Goal: Task Accomplishment & Management: Use online tool/utility

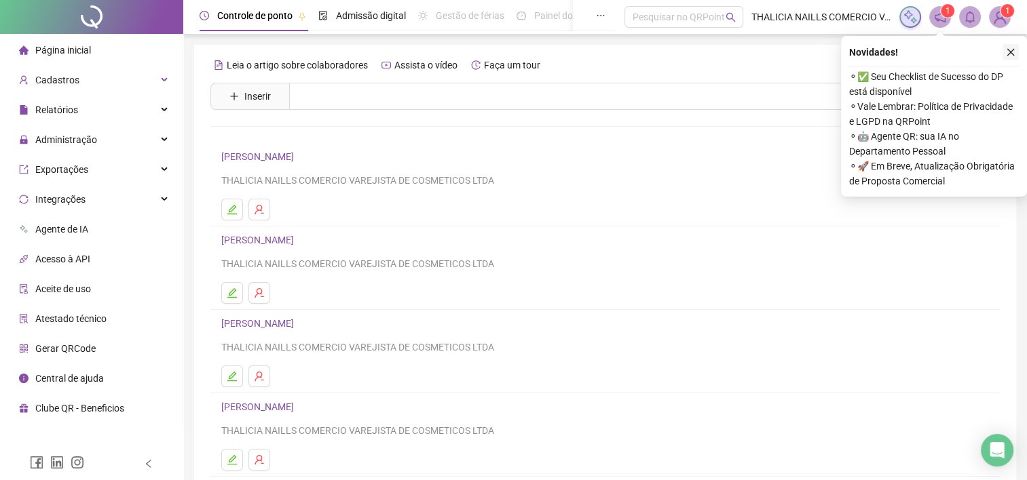
click at [1013, 50] on icon "close" at bounding box center [1010, 52] width 7 height 7
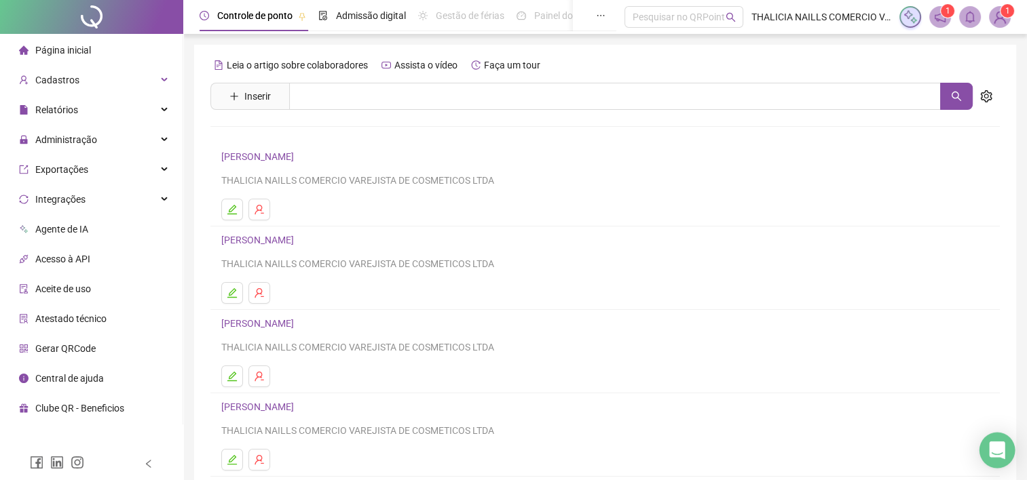
click at [994, 449] on icon "Open Intercom Messenger" at bounding box center [997, 451] width 16 height 18
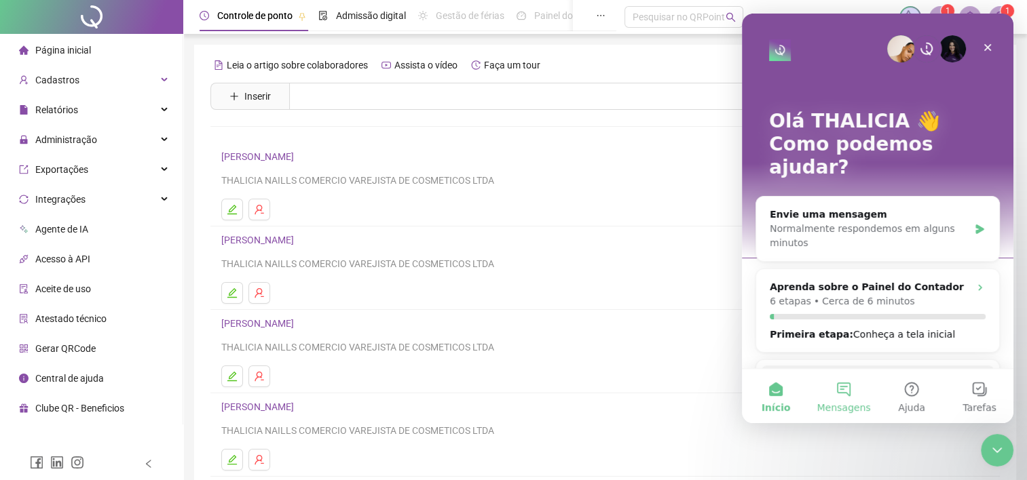
click at [842, 392] on button "Mensagens" at bounding box center [844, 396] width 68 height 54
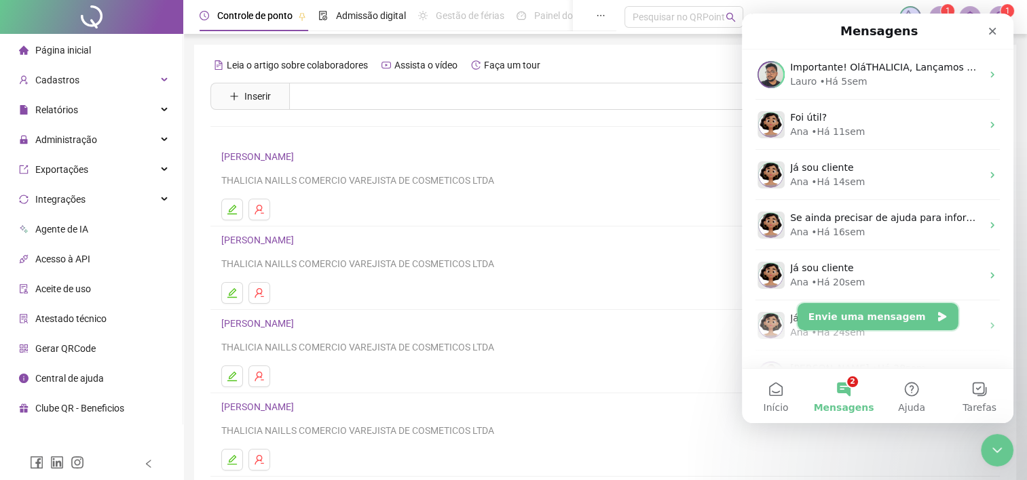
click at [871, 325] on button "Envie uma mensagem" at bounding box center [877, 316] width 161 height 27
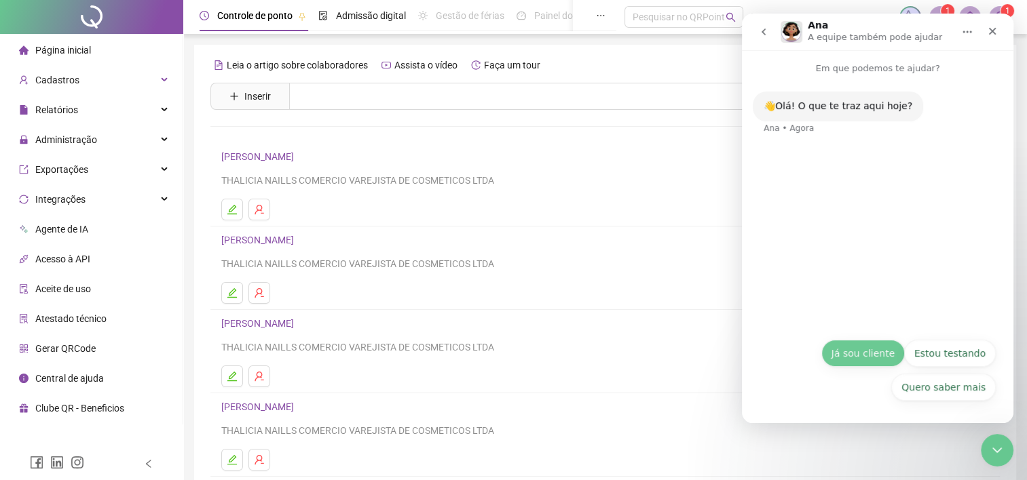
click at [882, 359] on button "Já sou cliente" at bounding box center [862, 353] width 83 height 27
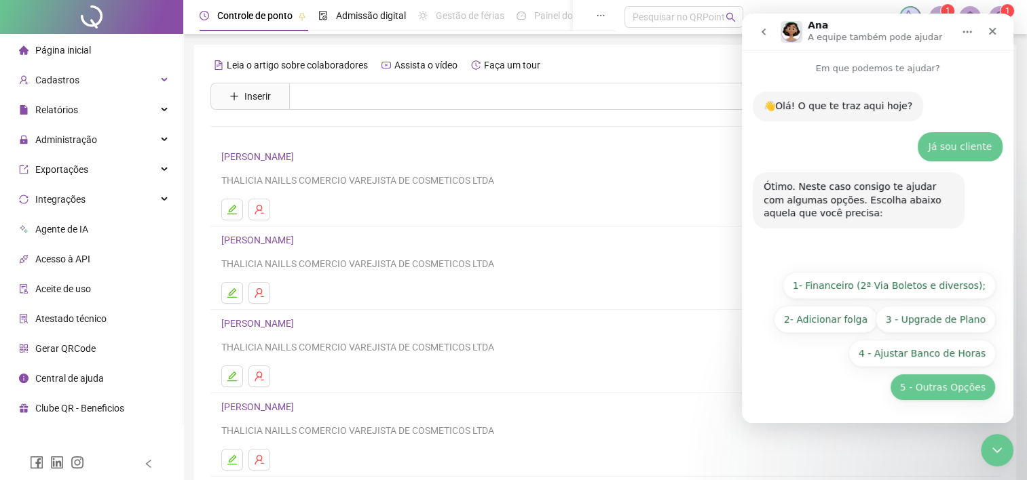
click at [929, 387] on button "5 - Outras Opções" at bounding box center [943, 387] width 106 height 27
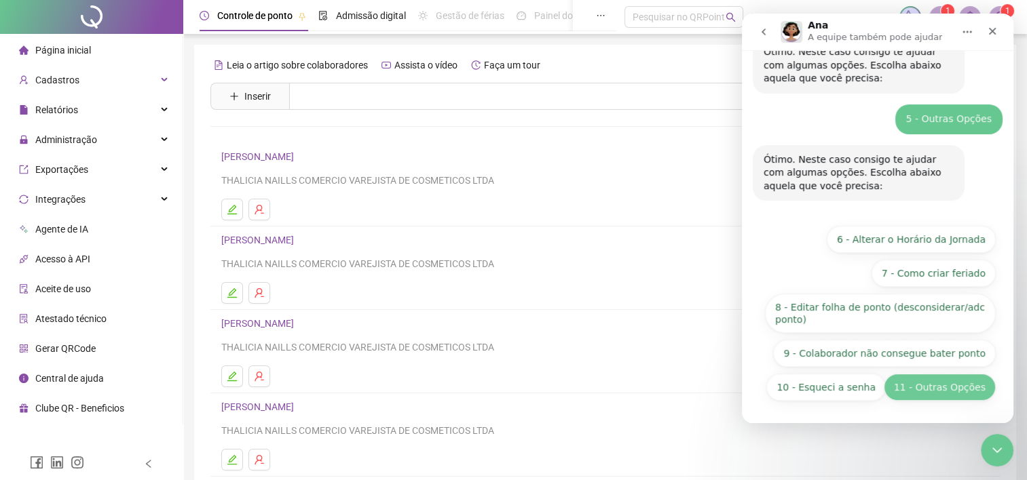
click at [946, 383] on button "11 - Outras Opções" at bounding box center [940, 387] width 112 height 27
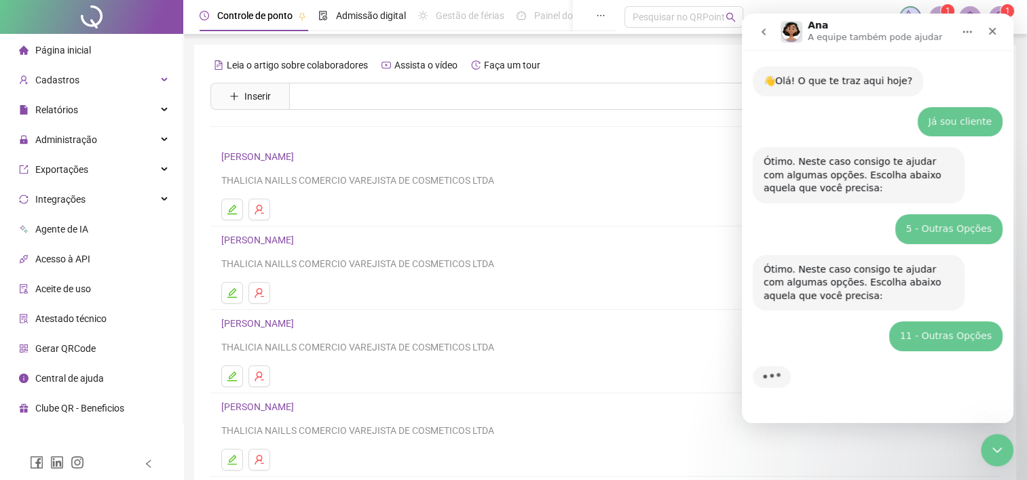
scroll to position [24, 0]
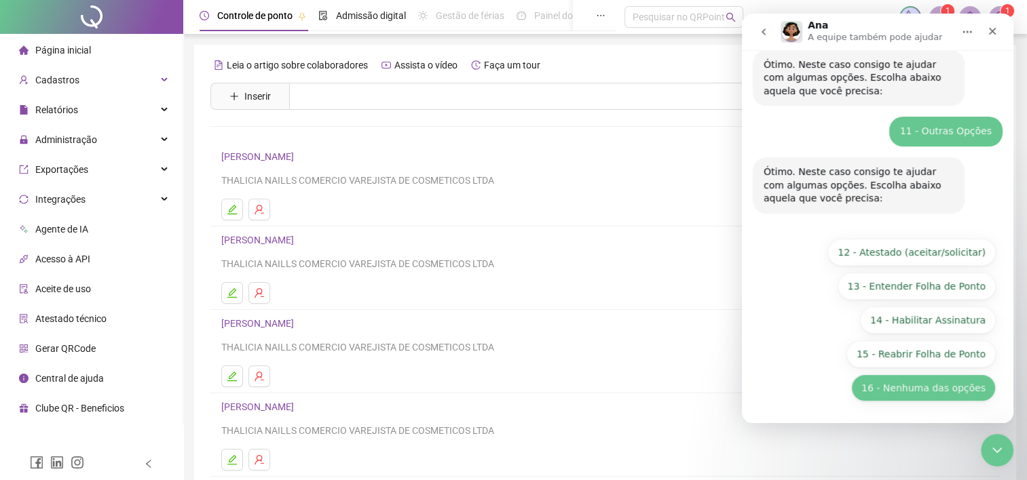
click at [907, 381] on button "16 - Nenhuma das opções" at bounding box center [923, 388] width 145 height 27
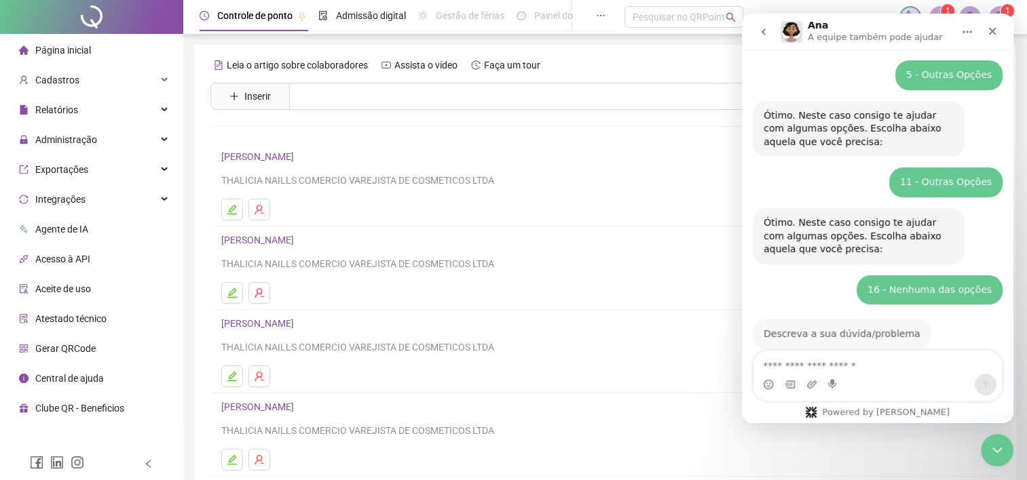
scroll to position [202, 0]
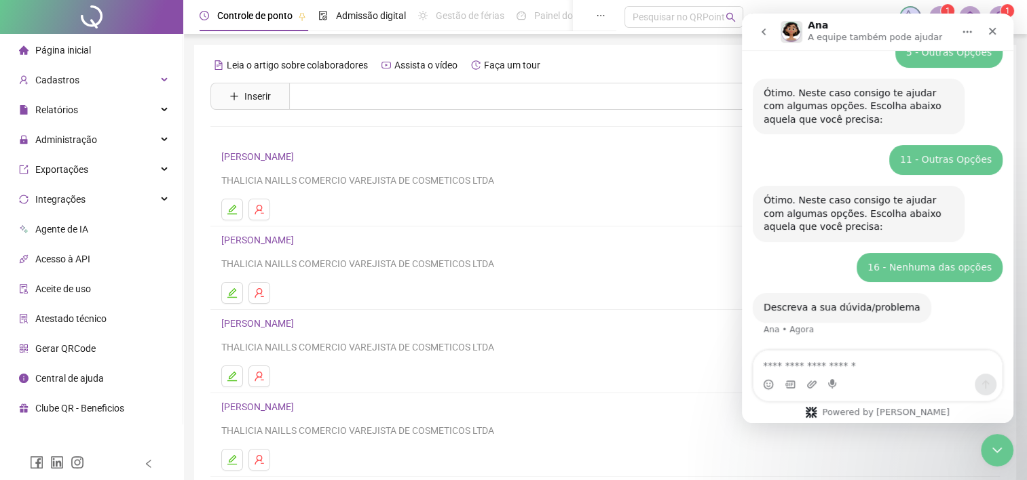
click at [844, 368] on textarea "Envie uma mensagem..." at bounding box center [877, 362] width 248 height 23
type textarea "**********"
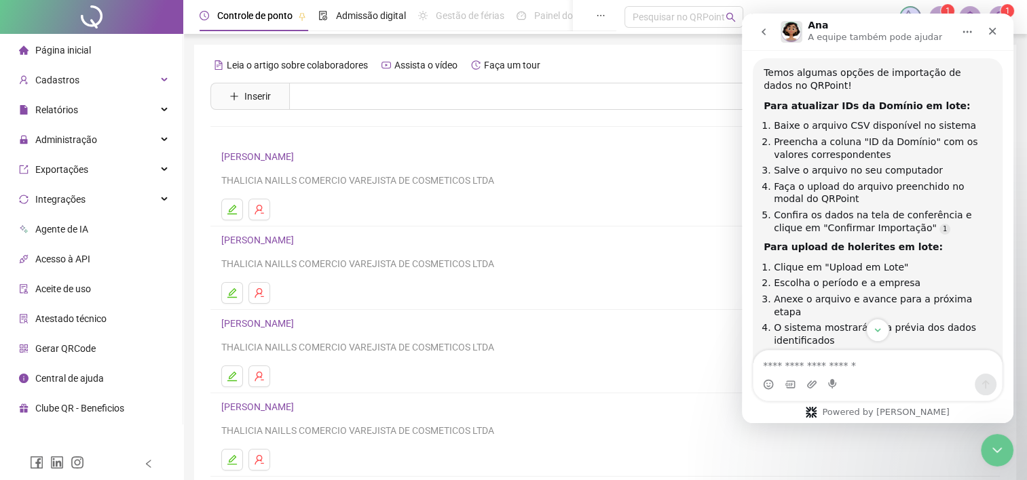
scroll to position [2, 0]
type textarea "**********"
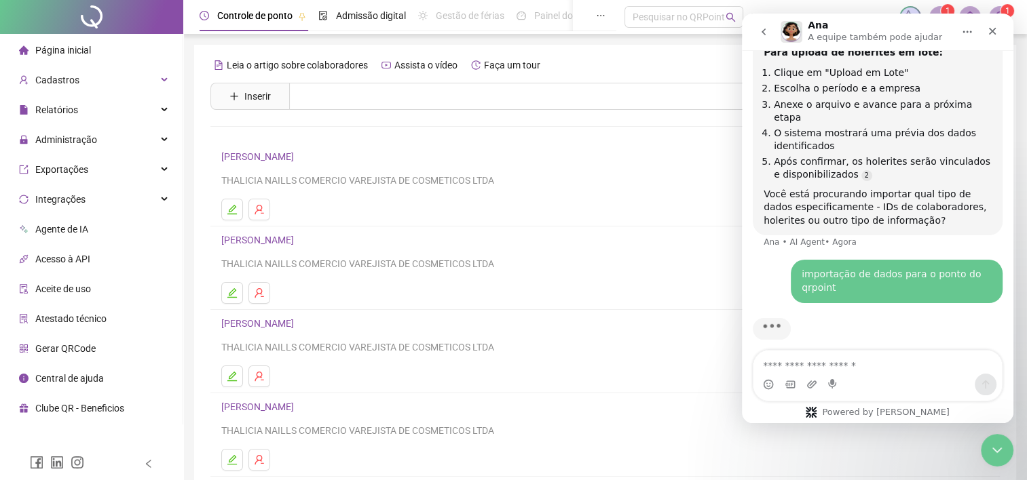
scroll to position [711, 0]
drag, startPoint x: 879, startPoint y: 109, endPoint x: 924, endPoint y: 111, distance: 44.8
click at [924, 111] on ol "Clique em "Upload em Lote" Escolha o período e a empresa Anexe o arquivo e avan…" at bounding box center [877, 123] width 228 height 115
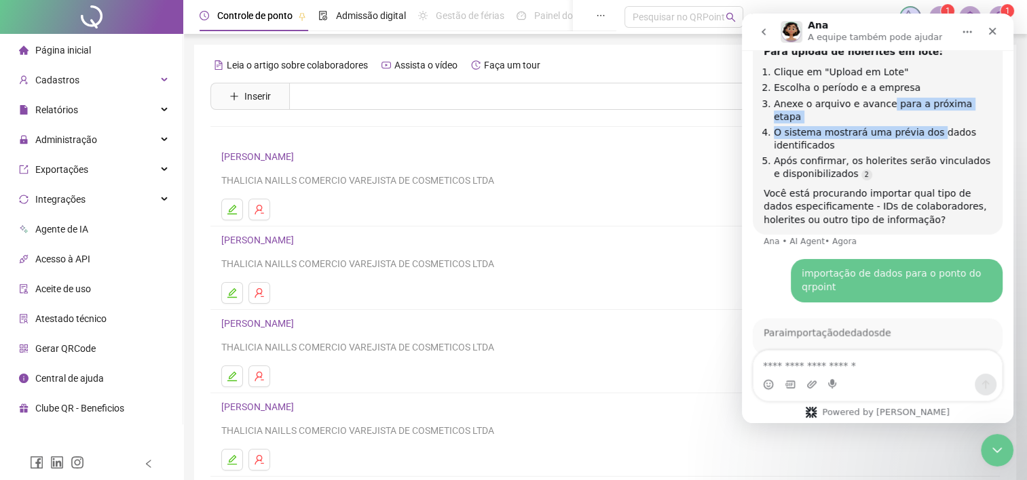
drag, startPoint x: 924, startPoint y: 111, endPoint x: 837, endPoint y: 124, distance: 87.3
click at [837, 124] on ol "Clique em "Upload em Lote" Escolha o período e a empresa Anexe o arquivo e avan…" at bounding box center [877, 123] width 228 height 115
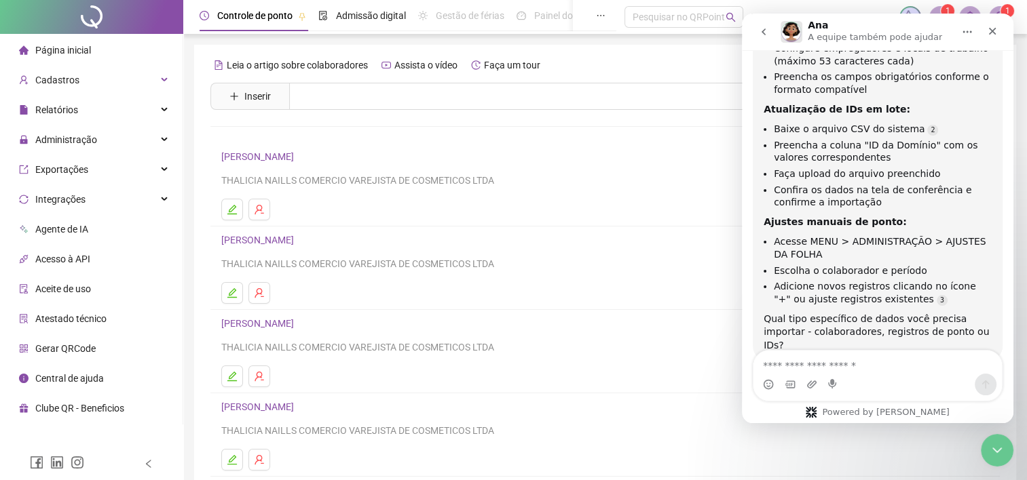
scroll to position [1086, 0]
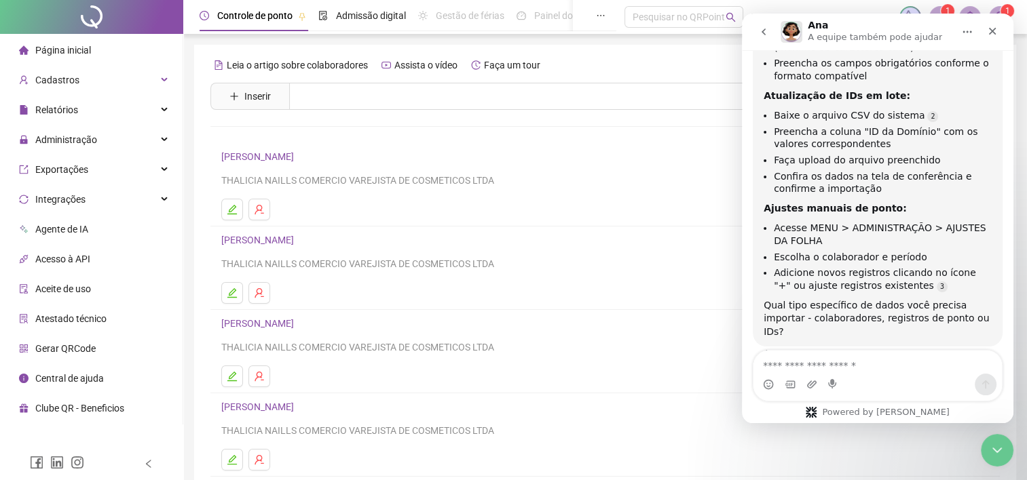
click at [804, 203] on b "Ajustes manuais de ponto:" at bounding box center [834, 208] width 143 height 11
click at [790, 369] on textarea "Envie uma mensagem..." at bounding box center [877, 362] width 248 height 23
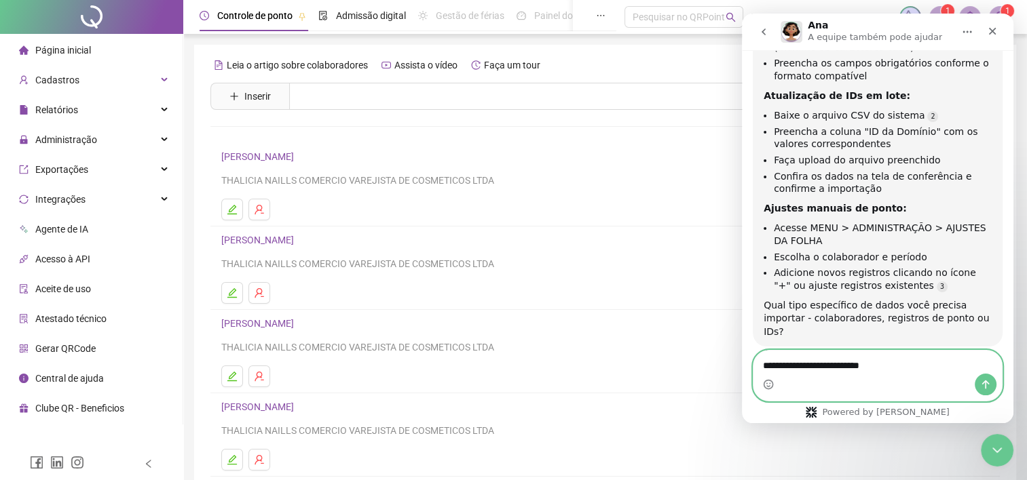
type textarea "**********"
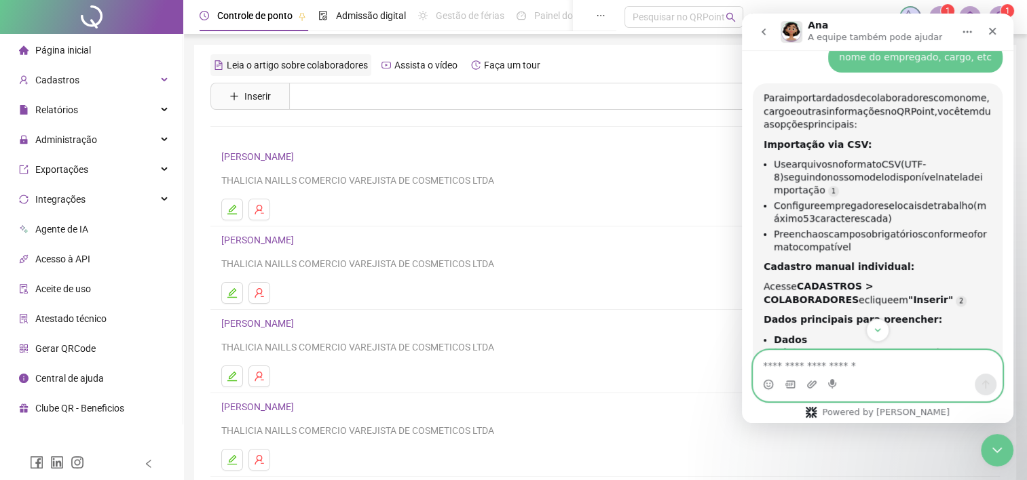
scroll to position [1414, 0]
click at [252, 67] on span "Leia o artigo sobre colaboradores" at bounding box center [297, 65] width 141 height 11
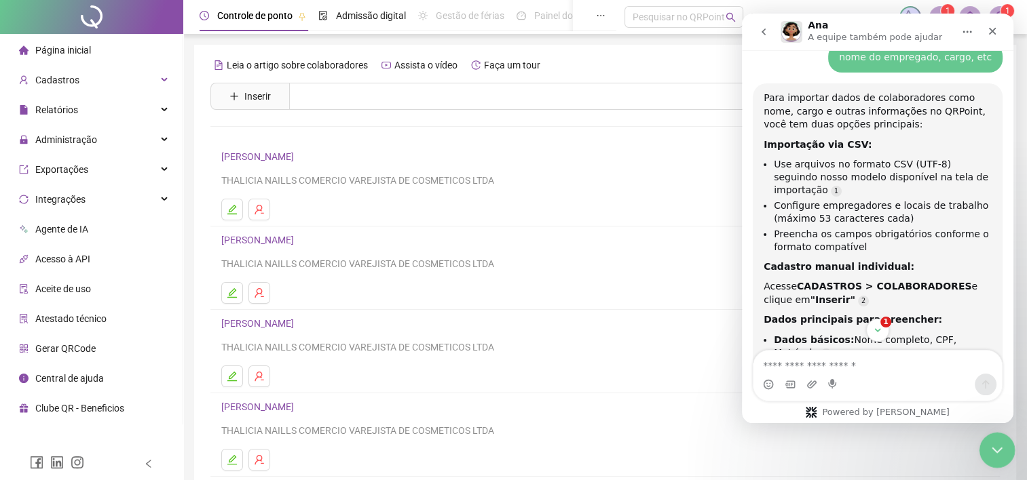
click at [988, 458] on div "Encerramento do Messenger da Intercom" at bounding box center [995, 448] width 33 height 33
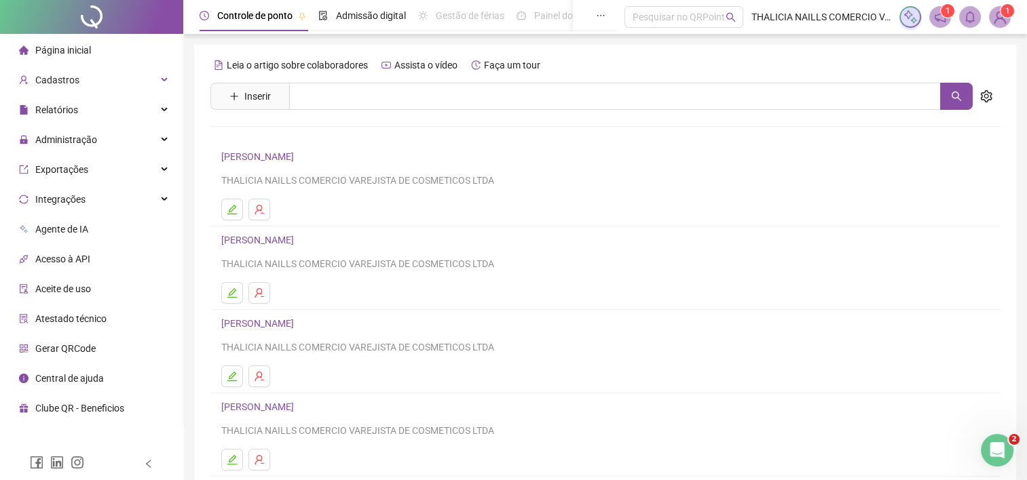
scroll to position [2360, 0]
click at [986, 92] on icon "setting" at bounding box center [986, 96] width 12 height 12
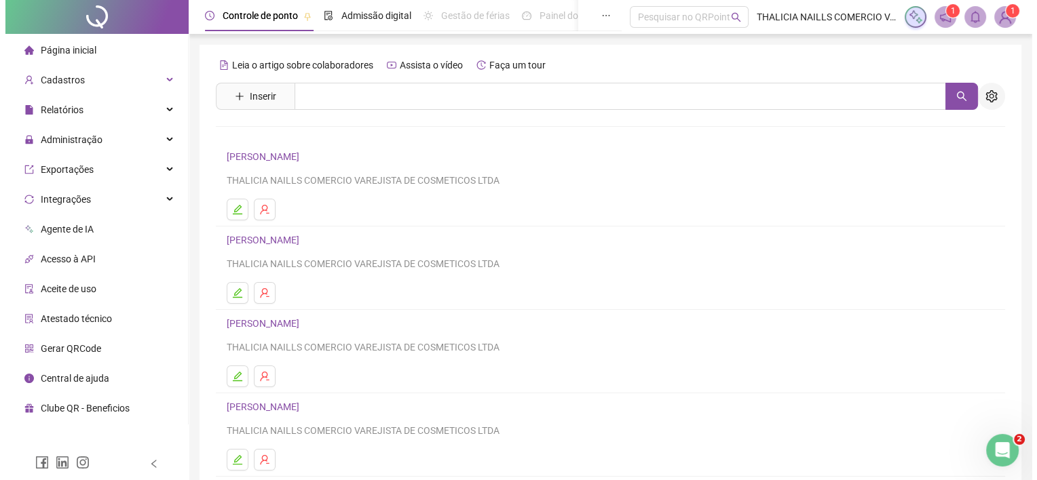
scroll to position [2308, 0]
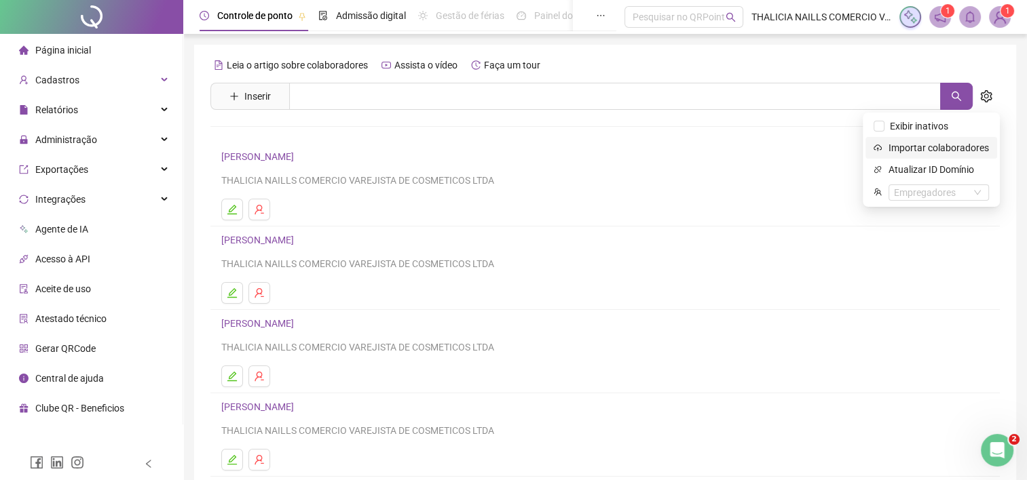
click at [926, 151] on span "Importar colaboradores" at bounding box center [938, 147] width 100 height 15
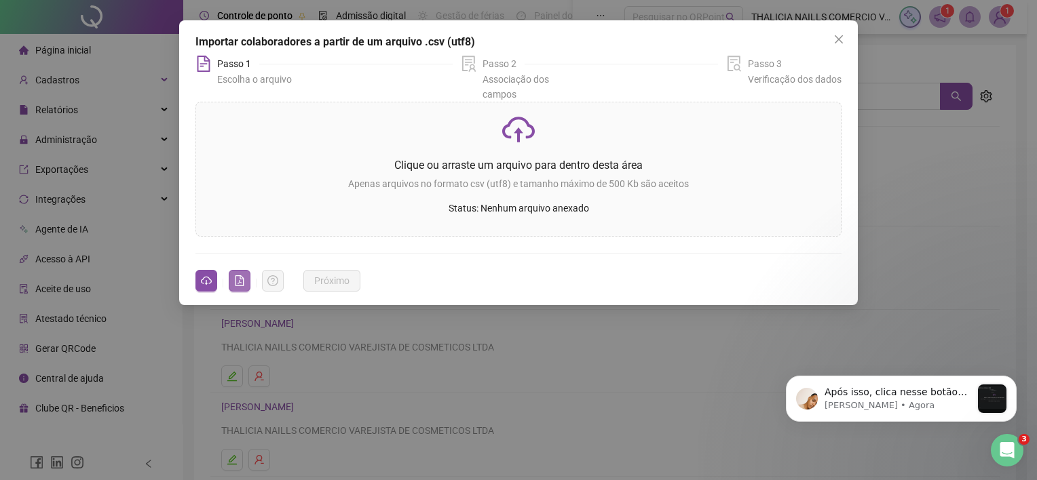
scroll to position [2473, 0]
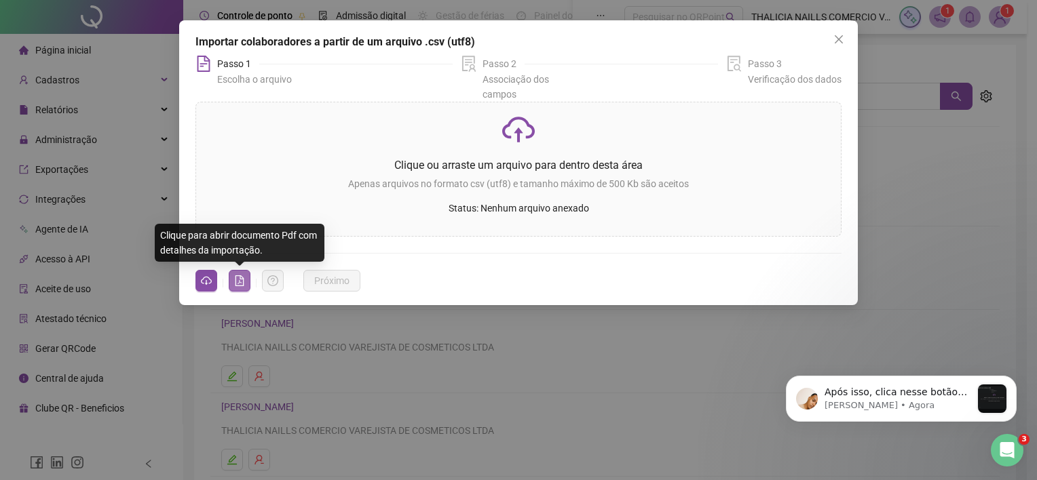
click at [239, 278] on icon "file-pdf" at bounding box center [239, 281] width 11 height 11
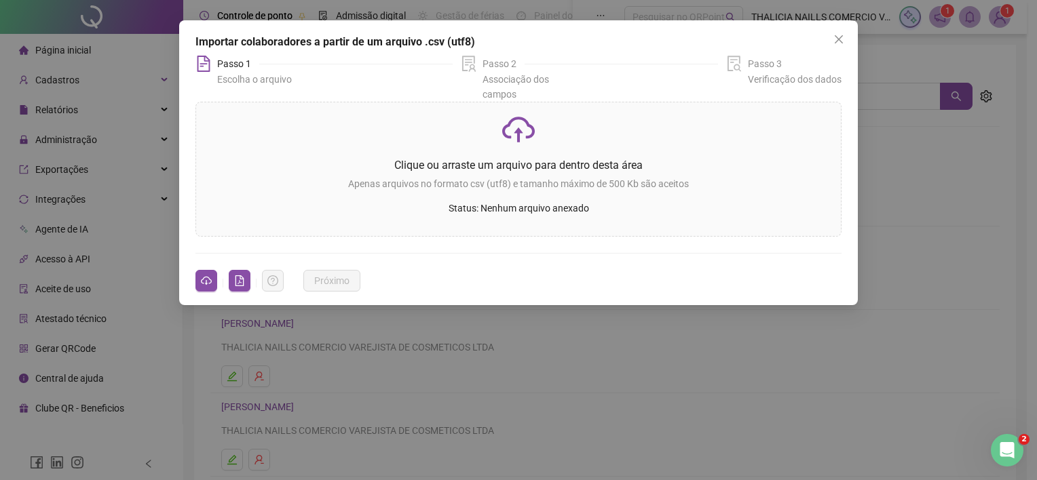
scroll to position [2493, 0]
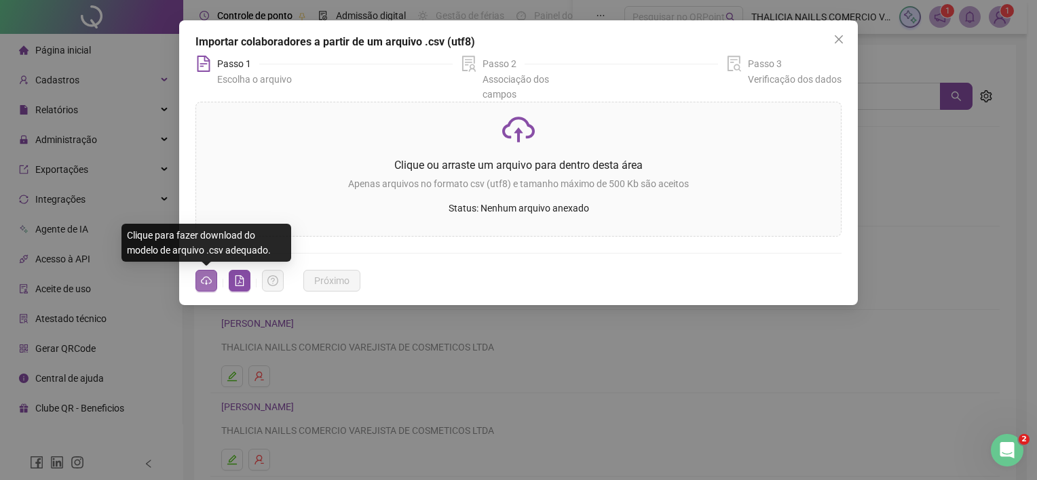
click at [207, 277] on icon "cloud-download" at bounding box center [206, 280] width 11 height 7
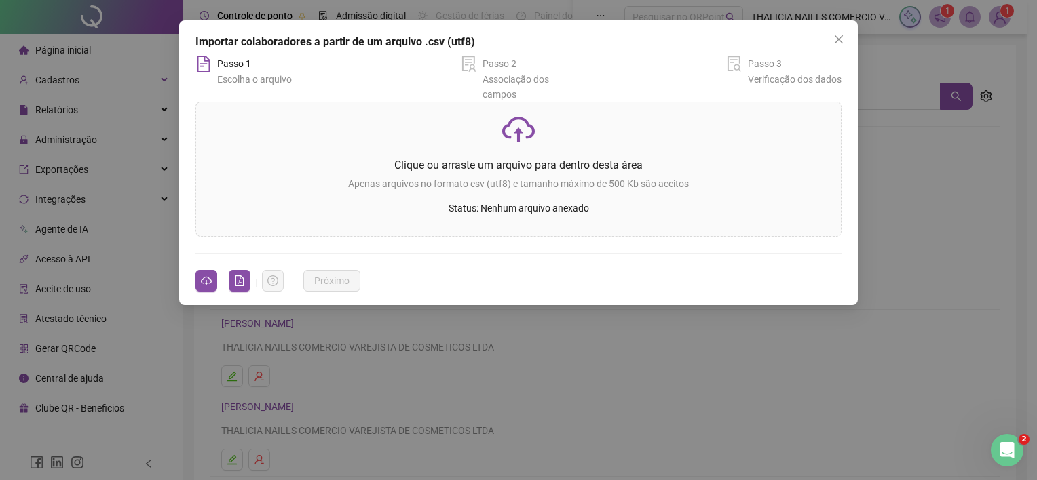
drag, startPoint x: 928, startPoint y: 0, endPoint x: 636, endPoint y: 41, distance: 294.6
click at [636, 41] on div "Importar colaboradores a partir de um arquivo .csv (utf8)" at bounding box center [518, 42] width 646 height 16
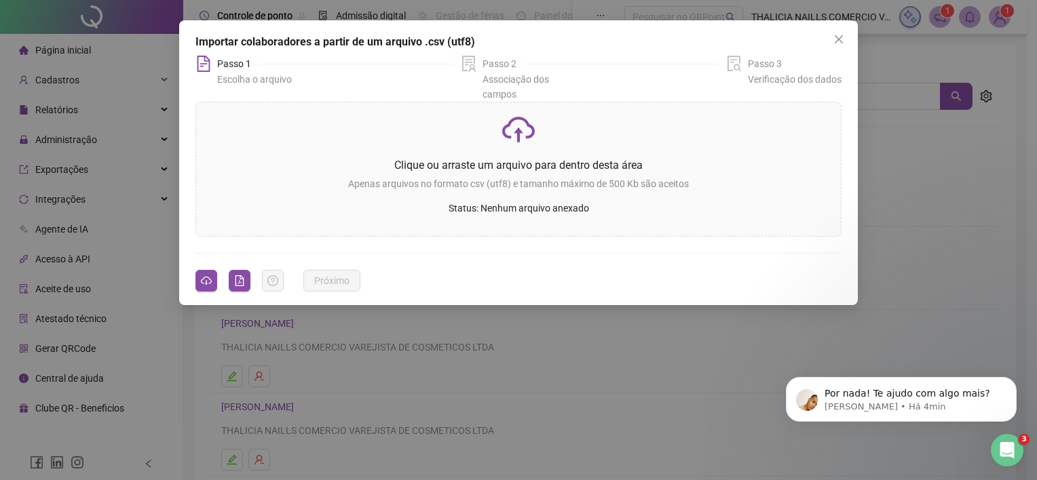
scroll to position [0, 0]
drag, startPoint x: 804, startPoint y: 1, endPoint x: 209, endPoint y: 282, distance: 658.2
click at [209, 282] on icon "cloud-download" at bounding box center [206, 281] width 11 height 11
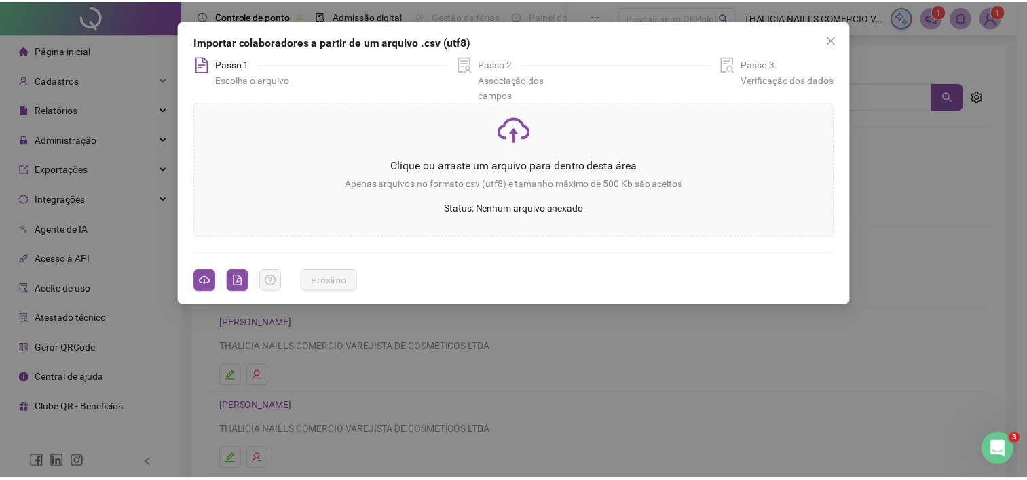
scroll to position [2652, 0]
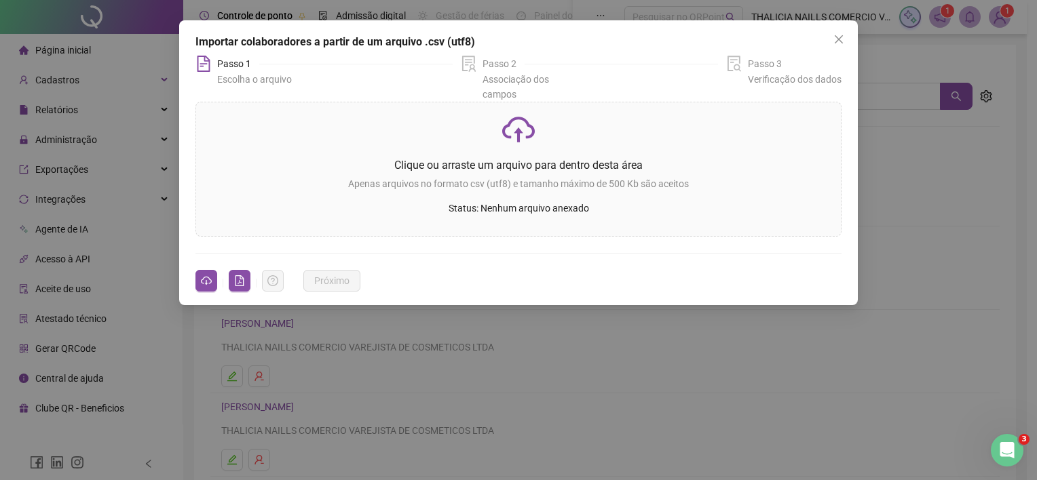
click at [640, 60] on div "Passo 2 Associação dos campos" at bounding box center [589, 79] width 257 height 46
click at [844, 43] on span "Close" at bounding box center [839, 39] width 22 height 11
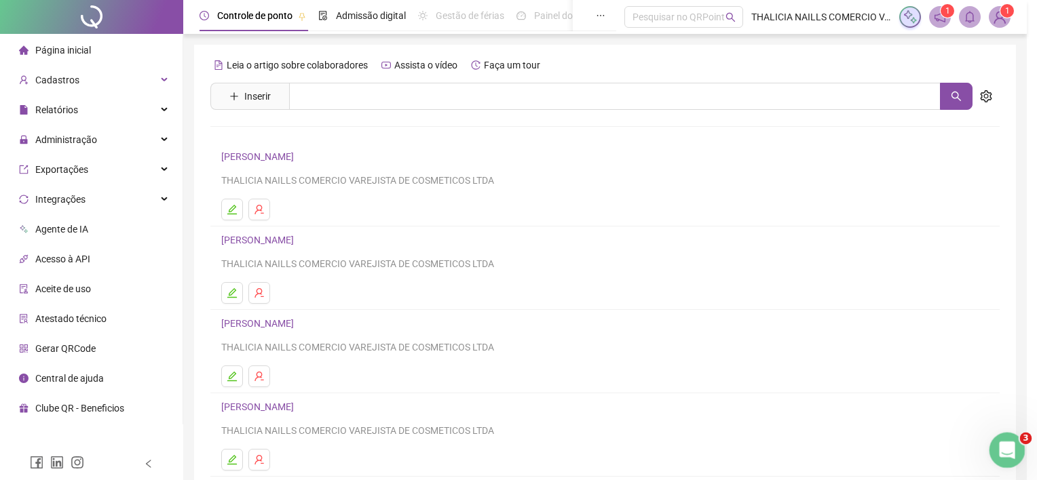
click at [1013, 453] on div "Abertura do Messenger da Intercom" at bounding box center [1005, 448] width 45 height 45
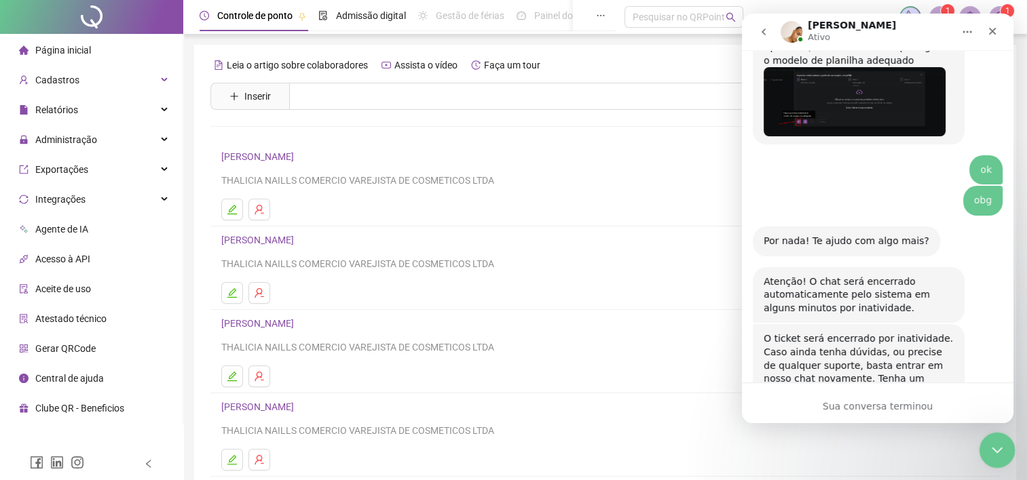
click at [984, 442] on div "Encerramento do Messenger da Intercom" at bounding box center [995, 448] width 33 height 33
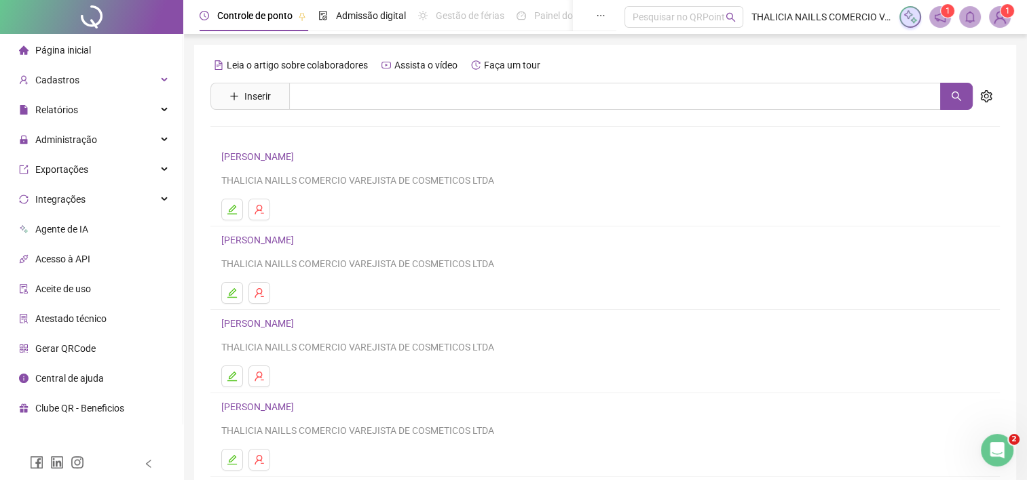
click at [998, 12] on img at bounding box center [999, 17] width 20 height 20
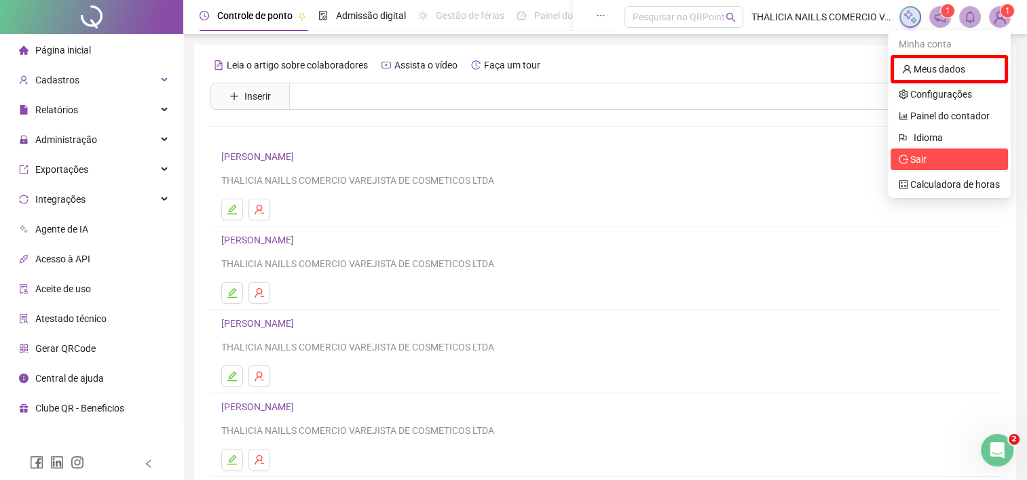
click at [939, 158] on span "Sair" at bounding box center [949, 159] width 101 height 15
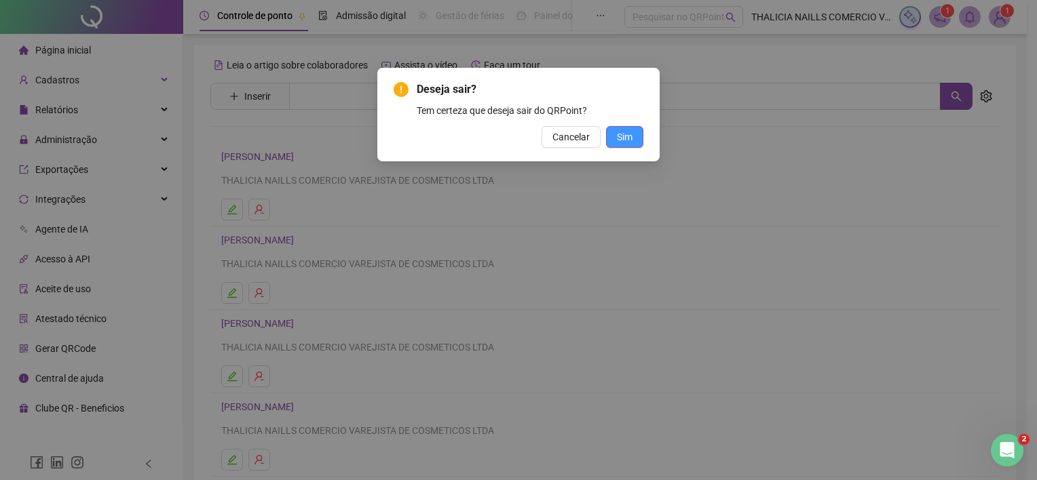
click at [637, 133] on button "Sim" at bounding box center [624, 137] width 37 height 22
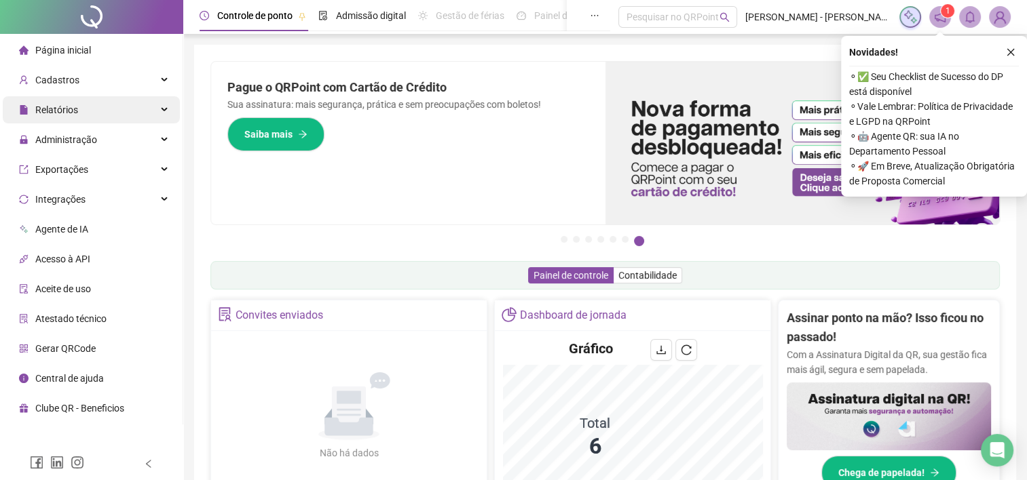
click at [64, 117] on span "Relatórios" at bounding box center [48, 109] width 59 height 27
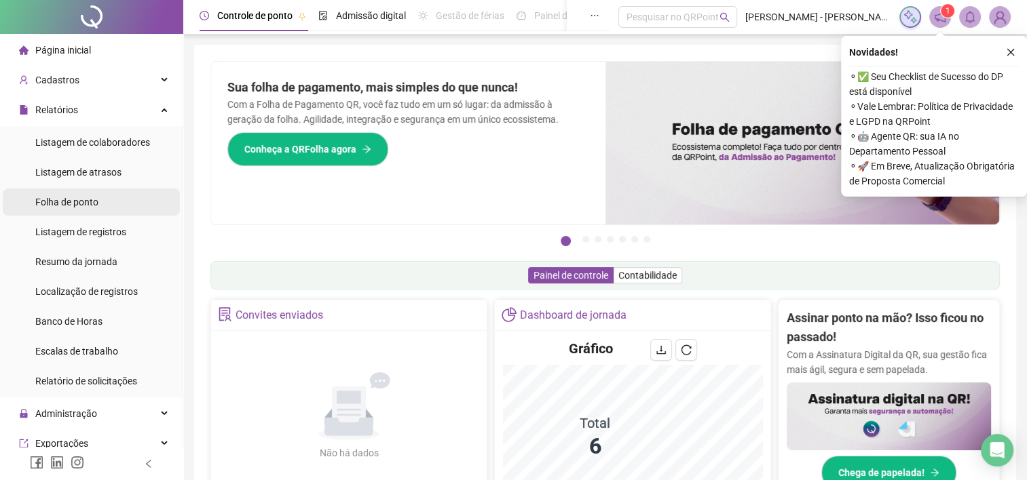
click at [66, 201] on span "Folha de ponto" at bounding box center [66, 202] width 63 height 11
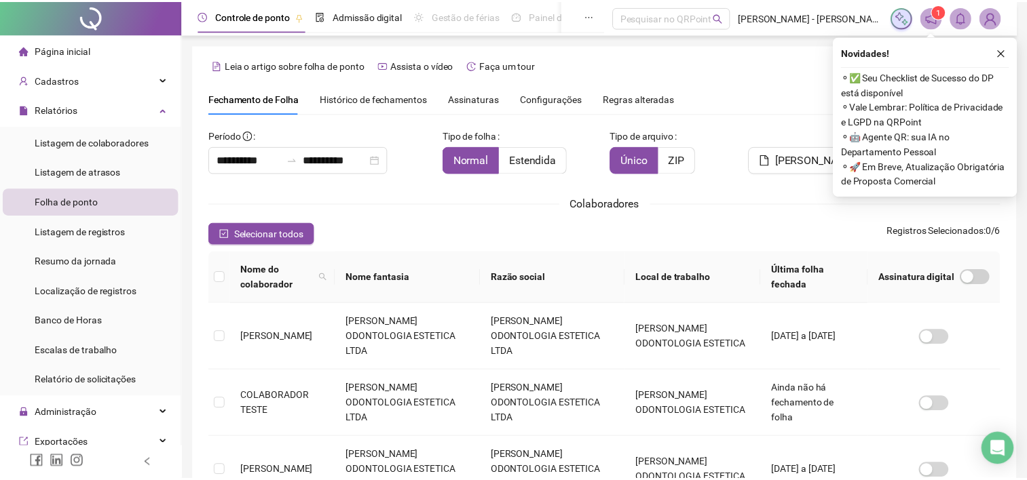
scroll to position [37, 0]
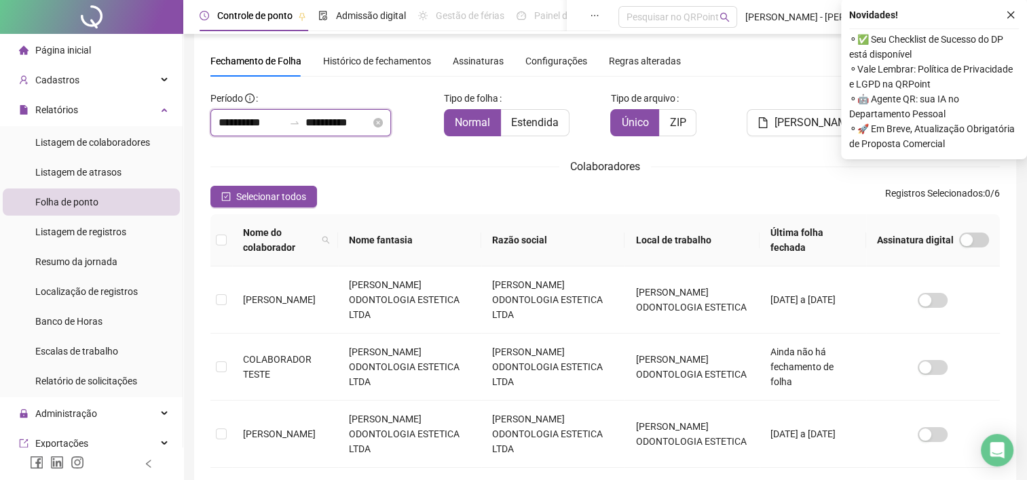
click at [279, 123] on input "**********" at bounding box center [251, 123] width 65 height 16
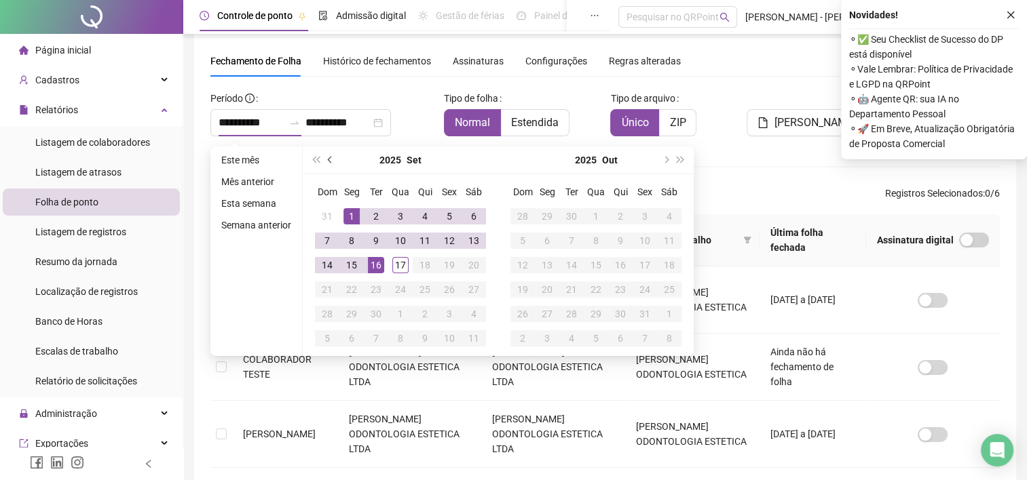
click at [328, 159] on span "prev-year" at bounding box center [331, 160] width 7 height 7
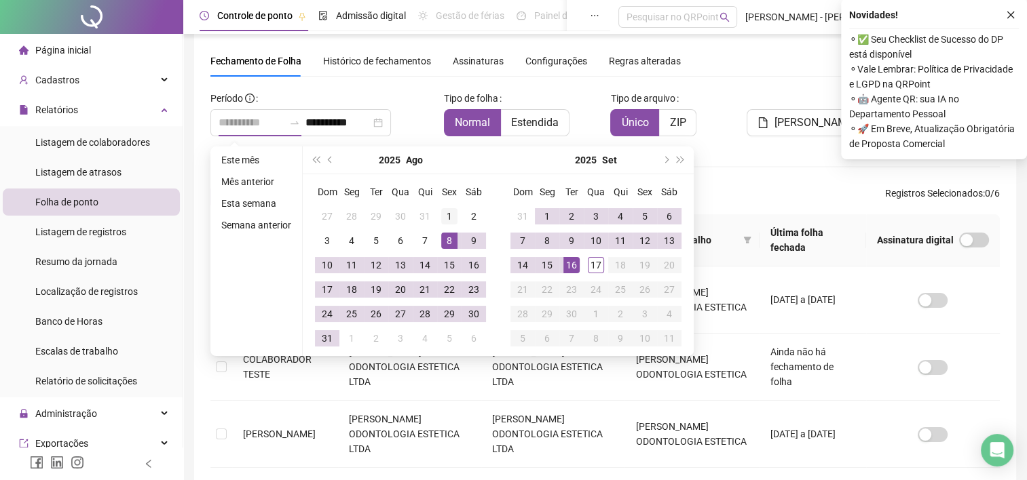
type input "**********"
click at [449, 214] on div "1" at bounding box center [449, 216] width 16 height 16
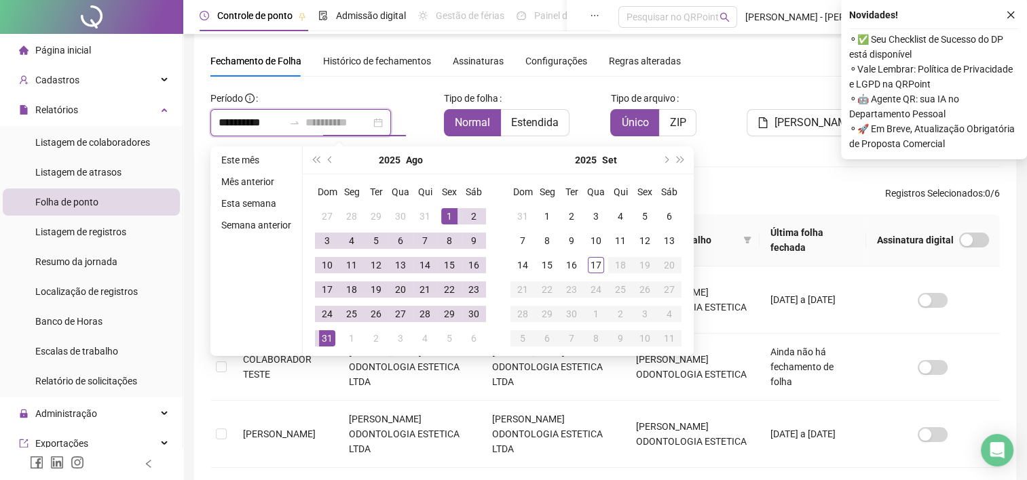
type input "**********"
click at [324, 338] on div "31" at bounding box center [327, 339] width 16 height 16
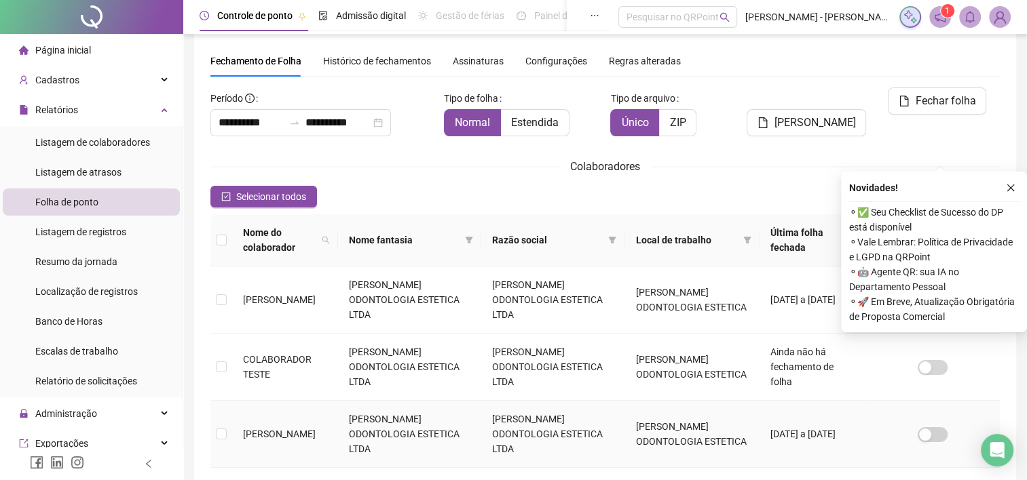
scroll to position [173, 0]
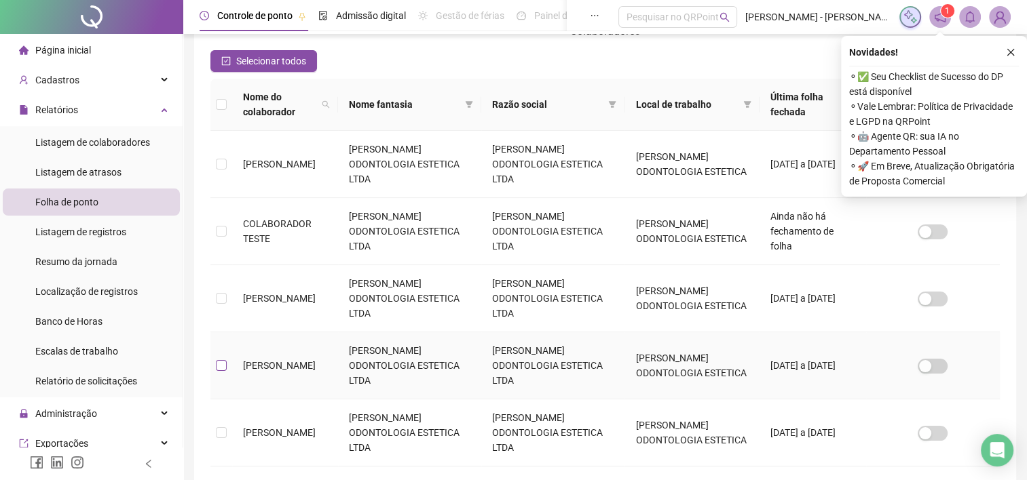
click at [221, 358] on label at bounding box center [221, 365] width 11 height 15
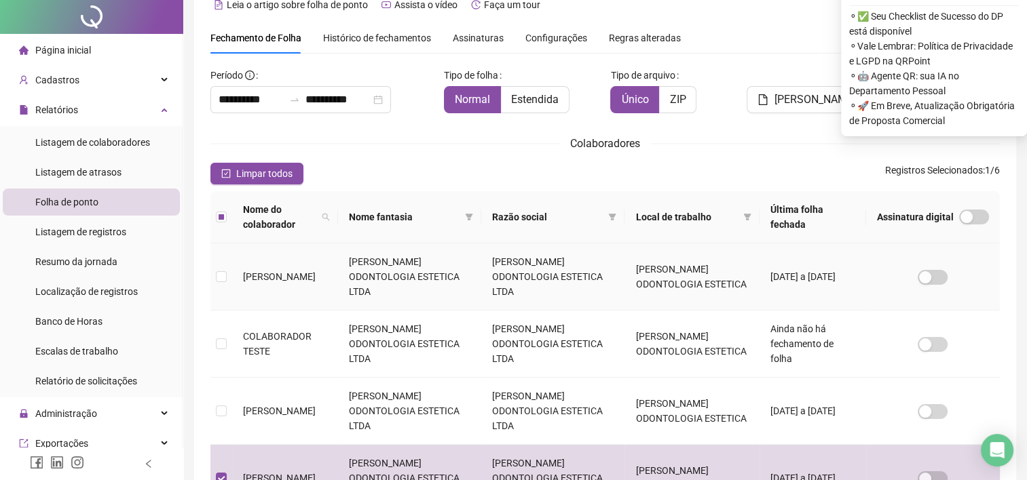
scroll to position [0, 0]
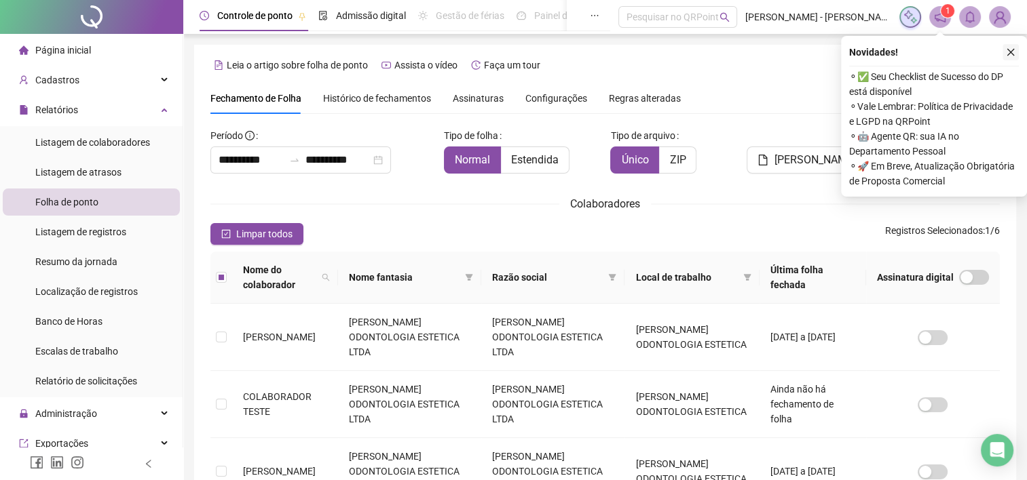
click at [1012, 52] on icon "close" at bounding box center [1011, 53] width 10 height 10
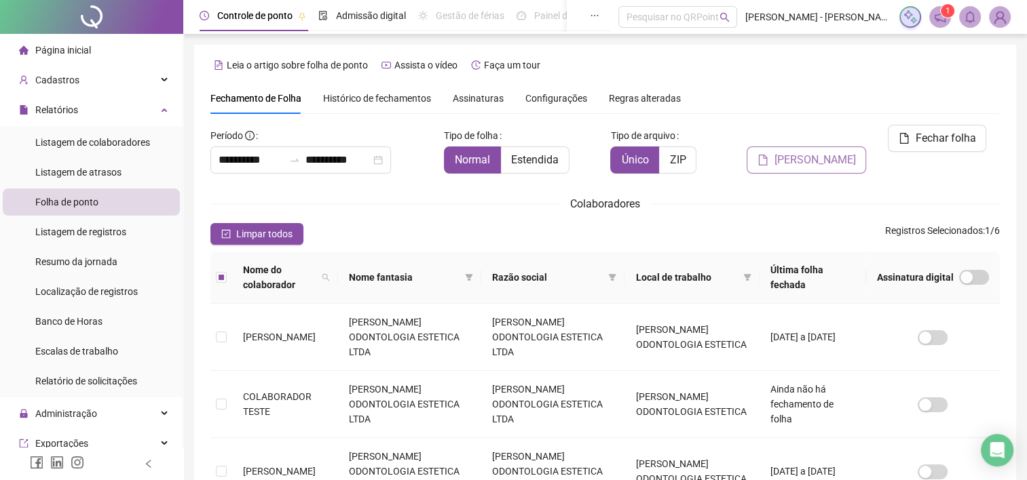
click at [798, 152] on span "Gerar espelho" at bounding box center [814, 160] width 81 height 16
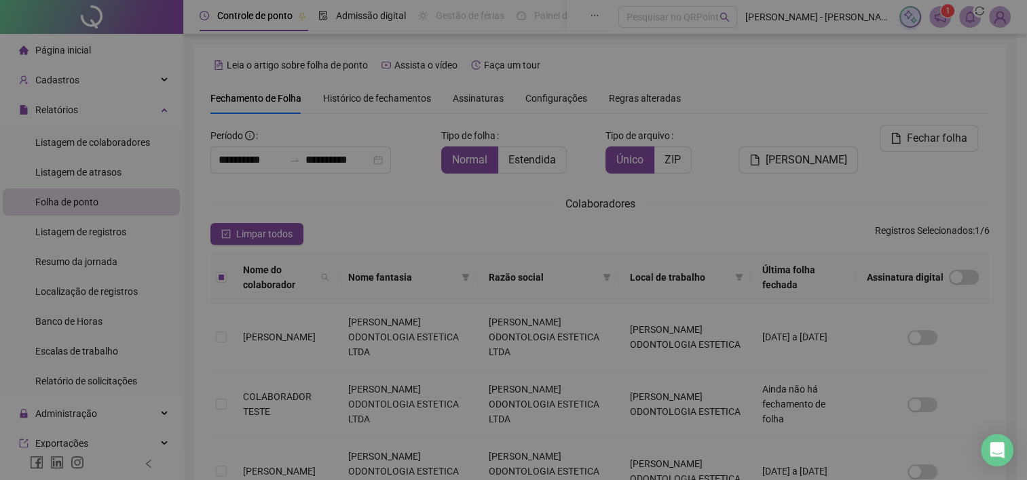
scroll to position [37, 0]
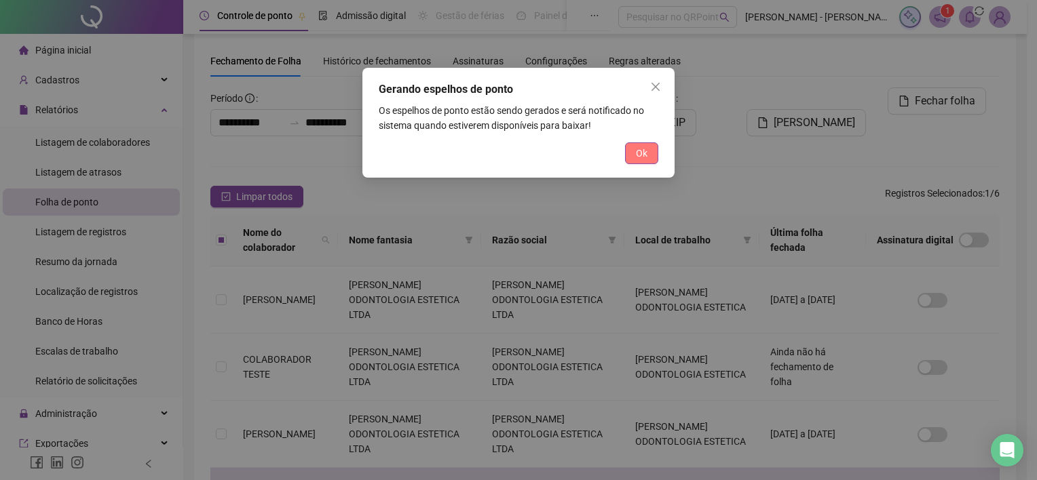
click at [638, 146] on span "Ok" at bounding box center [642, 153] width 12 height 15
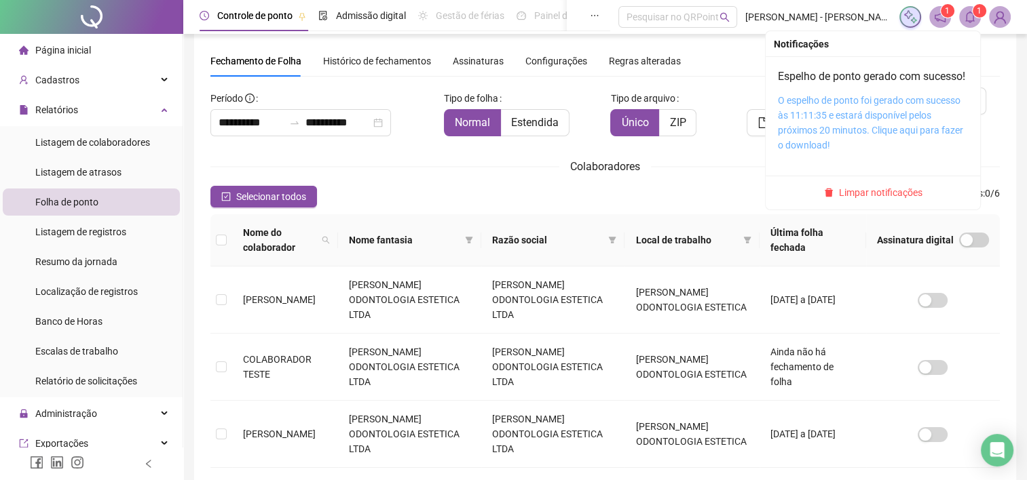
click at [894, 119] on link "O espelho de ponto foi gerado com sucesso às 11:11:35 e estará disponível pelos…" at bounding box center [870, 123] width 185 height 56
